Goal: Ask a question

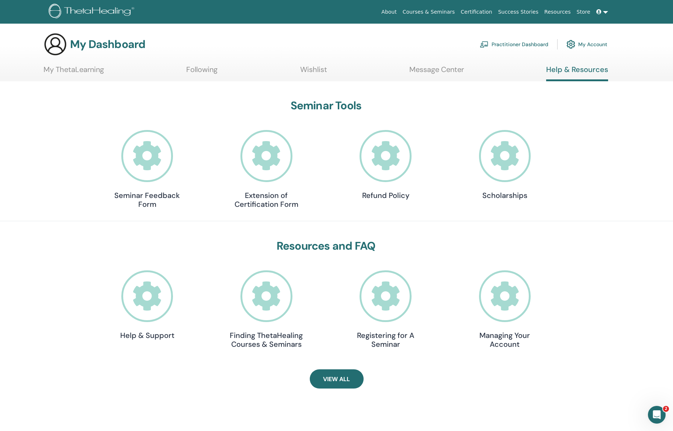
click at [141, 294] on icon at bounding box center [147, 296] width 52 height 52
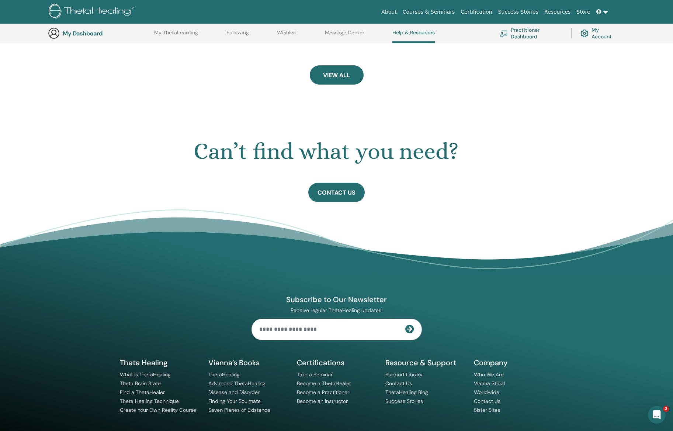
scroll to position [346, 0]
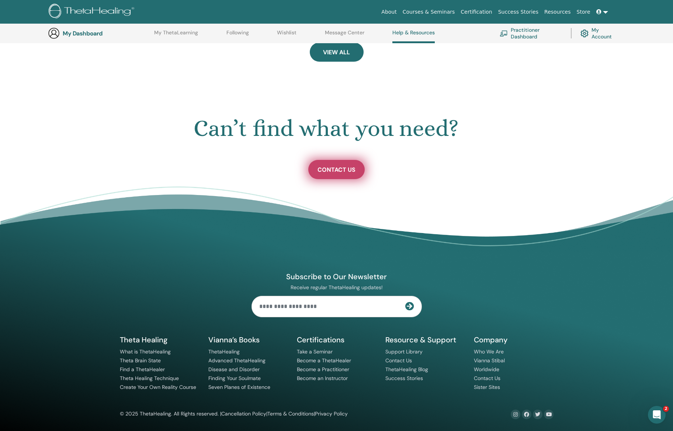
click at [345, 169] on span "Contact Us" at bounding box center [337, 170] width 38 height 8
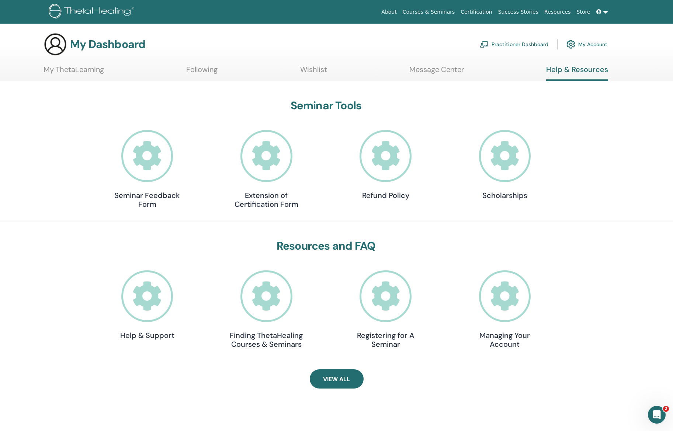
click at [599, 13] on icon at bounding box center [599, 11] width 5 height 5
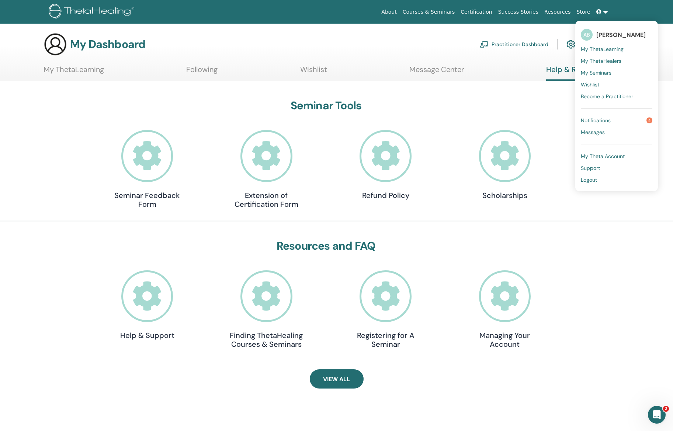
click at [592, 165] on span "Support" at bounding box center [590, 168] width 19 height 7
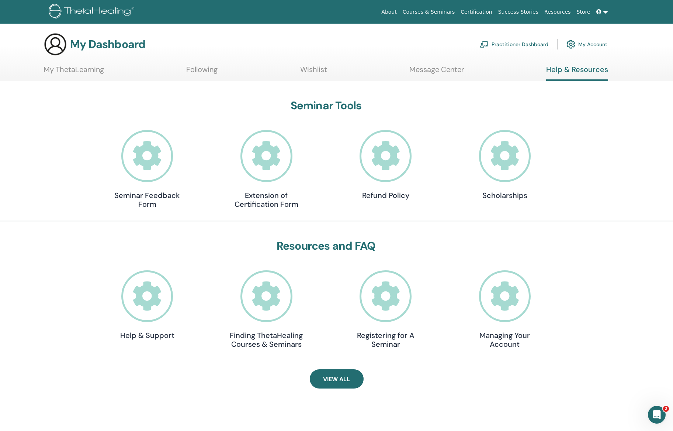
click at [604, 11] on link at bounding box center [603, 12] width 18 height 14
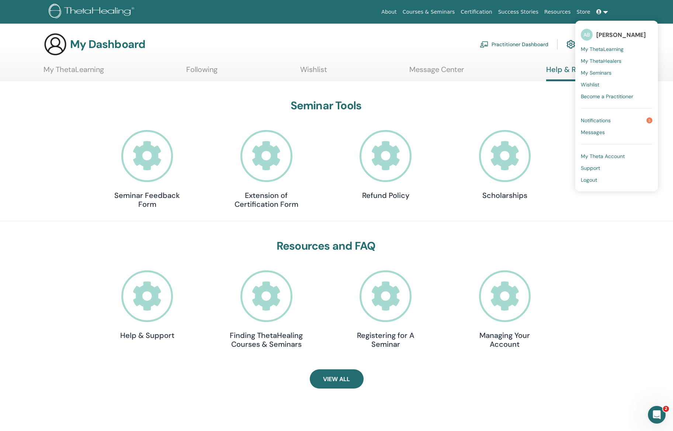
click at [598, 168] on span "Support" at bounding box center [590, 168] width 19 height 7
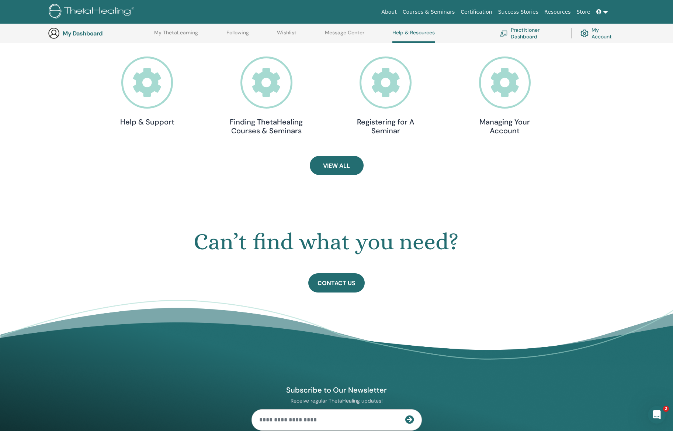
scroll to position [346, 0]
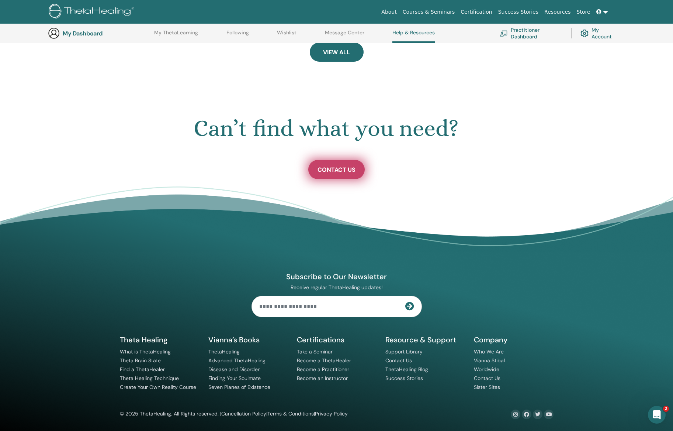
click at [338, 173] on span "Contact Us" at bounding box center [337, 170] width 38 height 8
